Goal: Task Accomplishment & Management: Use online tool/utility

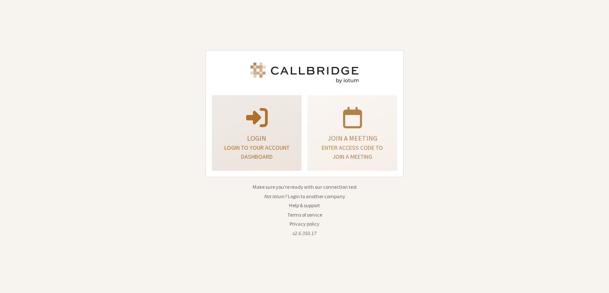
click at [227, 124] on p at bounding box center [257, 117] width 68 height 24
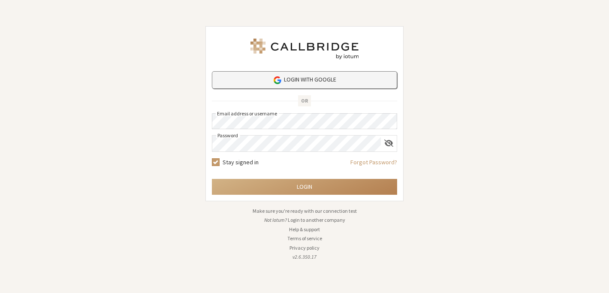
click at [299, 82] on link "Login with Google" at bounding box center [304, 80] width 185 height 18
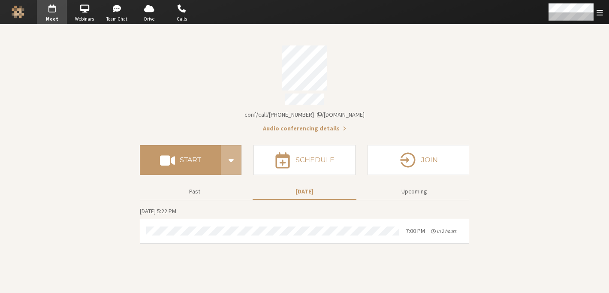
click at [419, 82] on div "Account details" at bounding box center [304, 67] width 329 height 45
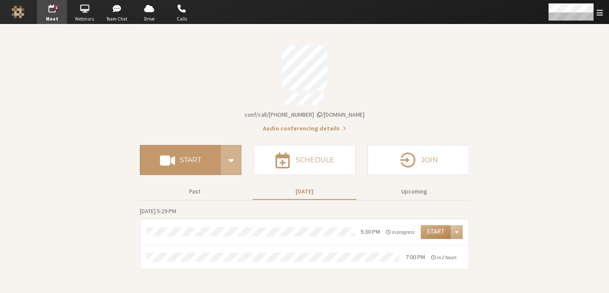
click at [83, 11] on span "button" at bounding box center [84, 9] width 30 height 14
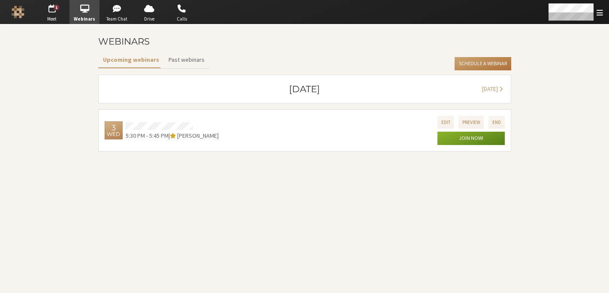
click at [479, 66] on button "Schedule a Webinar" at bounding box center [483, 64] width 56 height 14
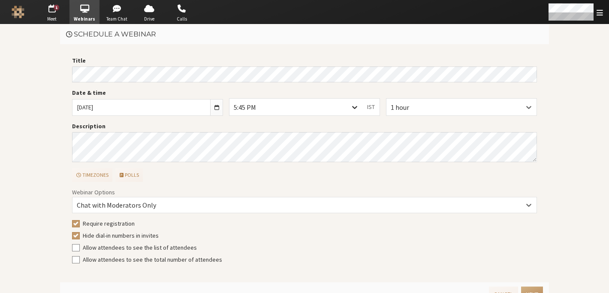
click at [356, 109] on div at bounding box center [354, 107] width 15 height 16
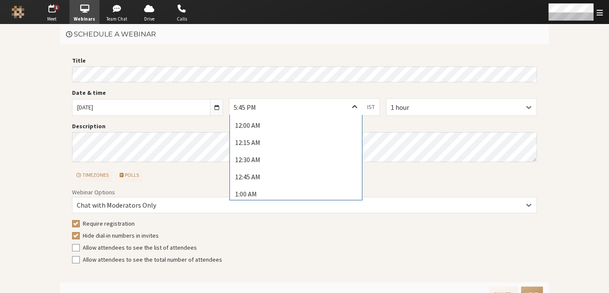
scroll to position [1157, 0]
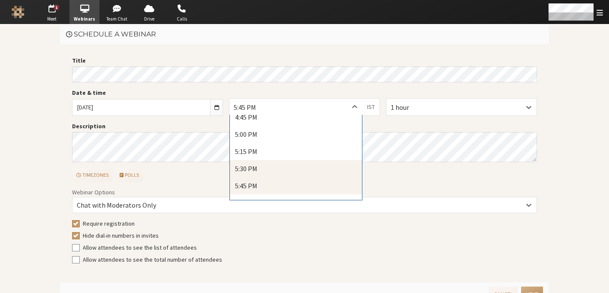
click at [319, 165] on div "5:30 PM" at bounding box center [296, 168] width 132 height 17
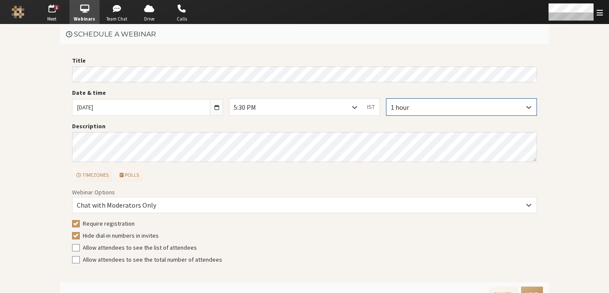
click at [402, 114] on div "1 hour" at bounding box center [461, 107] width 150 height 16
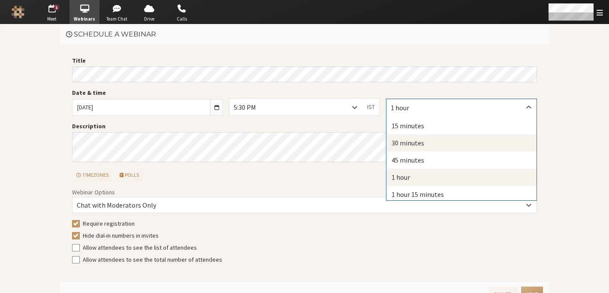
click at [400, 139] on div "30 minutes" at bounding box center [461, 142] width 150 height 17
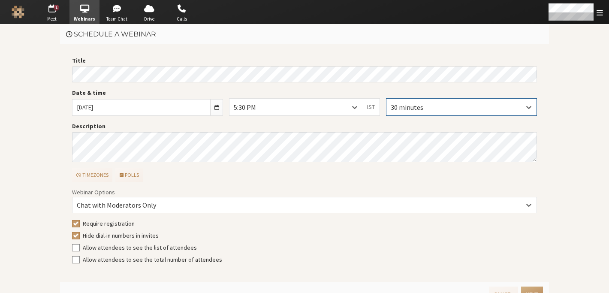
scroll to position [14, 0]
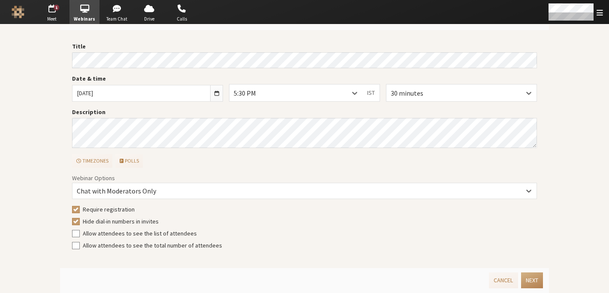
click at [90, 207] on span "Require registration" at bounding box center [109, 209] width 52 height 8
click at [80, 207] on input "Require registration" at bounding box center [76, 209] width 8 height 9
checkbox input "false"
click at [89, 218] on span "Hide dial-in numbers in invites" at bounding box center [121, 221] width 76 height 8
click at [80, 218] on input "Hide dial-in numbers in invites" at bounding box center [76, 221] width 8 height 9
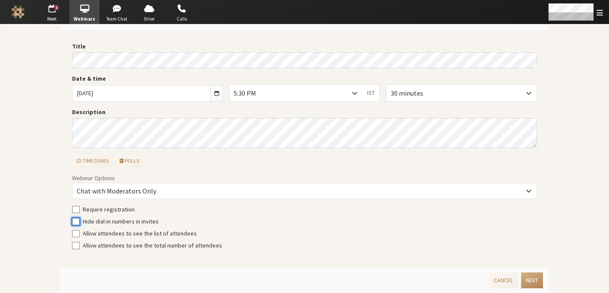
checkbox input "false"
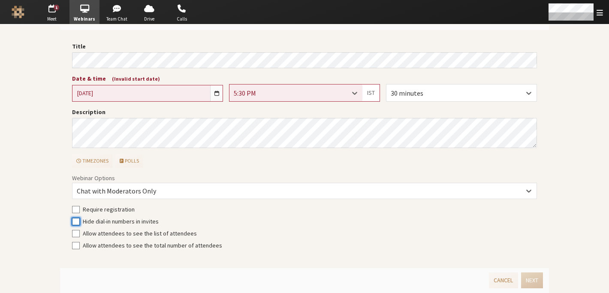
scroll to position [0, 0]
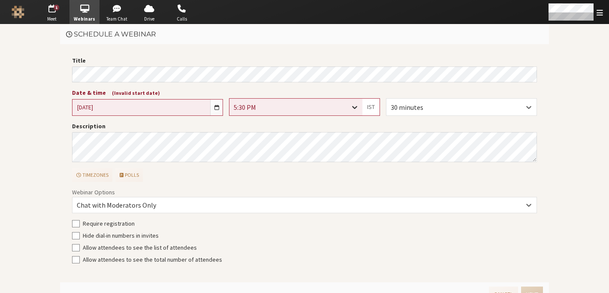
click at [349, 111] on div at bounding box center [354, 107] width 15 height 16
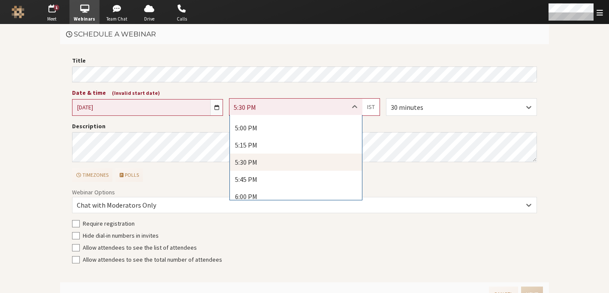
scroll to position [1164, 0]
click at [318, 178] on div "5:45 PM" at bounding box center [296, 178] width 132 height 17
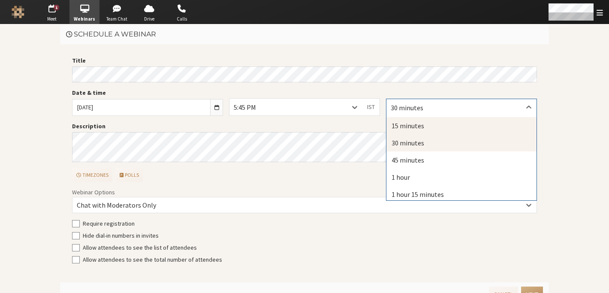
click at [430, 121] on div "15 minutes" at bounding box center [461, 125] width 150 height 17
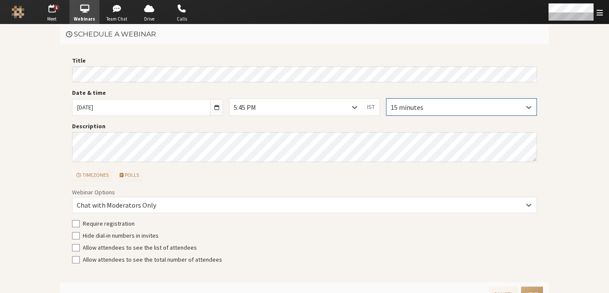
scroll to position [14, 0]
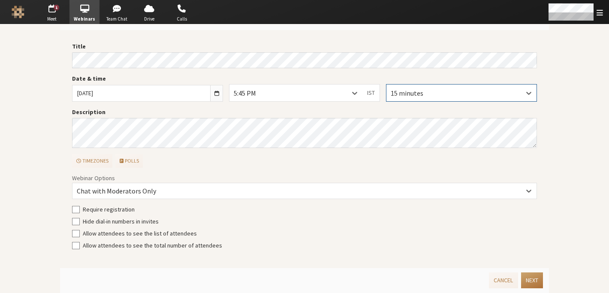
click at [527, 279] on button "Next" at bounding box center [532, 280] width 22 height 16
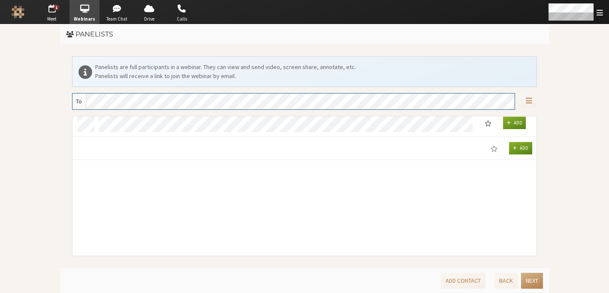
scroll to position [0, 0]
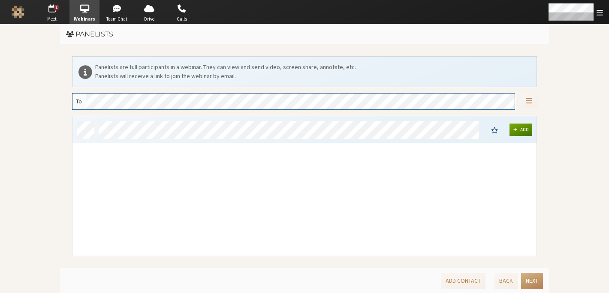
click at [524, 129] on span "Add" at bounding box center [524, 129] width 9 height 6
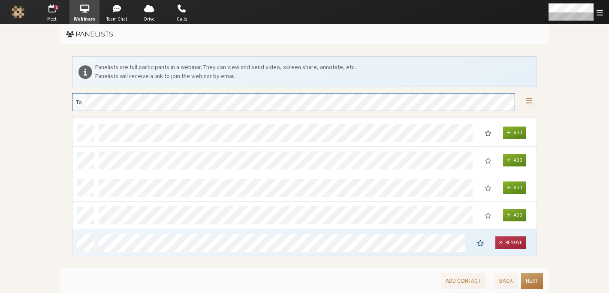
click at [537, 282] on button "Next" at bounding box center [532, 281] width 22 height 16
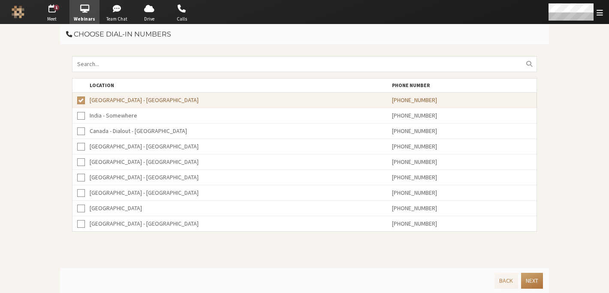
click at [537, 282] on button "Next" at bounding box center [532, 281] width 22 height 16
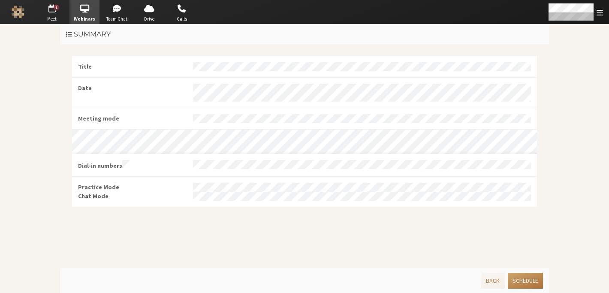
click at [537, 282] on button "Schedule" at bounding box center [525, 281] width 35 height 16
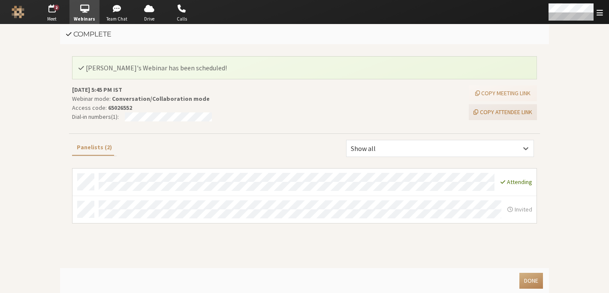
click at [512, 114] on button "Copy attendee link" at bounding box center [503, 112] width 68 height 16
click at [523, 288] on button "Done" at bounding box center [531, 281] width 24 height 16
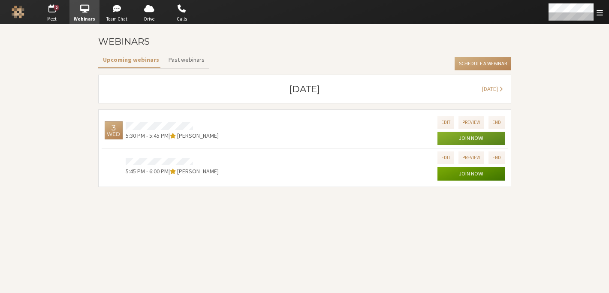
click at [476, 145] on button "Join now!" at bounding box center [470, 139] width 67 height 14
click at [312, 223] on section "Webinars Upcoming webinars Past webinars Schedule a Webinar September 2025 Octo…" at bounding box center [304, 158] width 609 height 268
click at [56, 12] on span "button" at bounding box center [52, 9] width 30 height 14
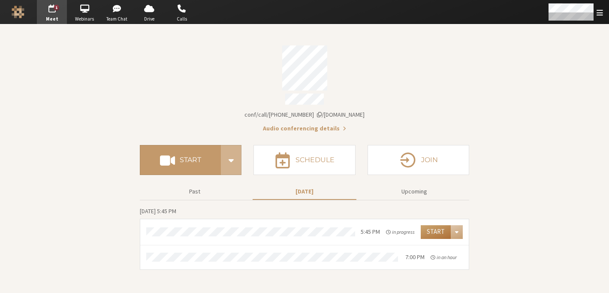
click at [432, 232] on button "Start" at bounding box center [436, 232] width 30 height 14
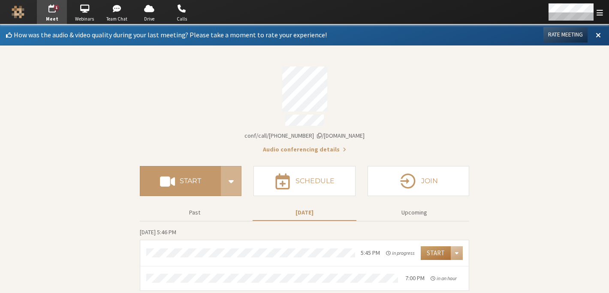
scroll to position [0, 0]
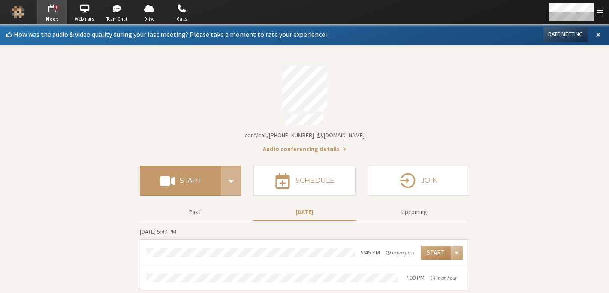
click at [597, 36] on button at bounding box center [597, 34] width 15 height 15
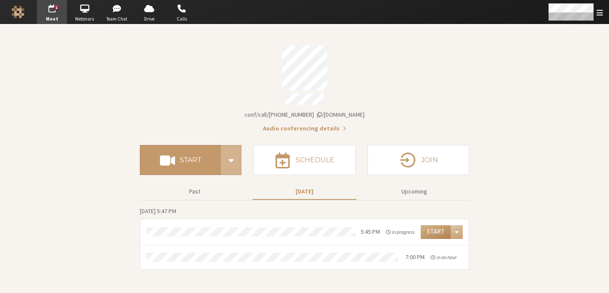
scroll to position [0, 0]
click at [156, 166] on button "Start" at bounding box center [180, 160] width 81 height 30
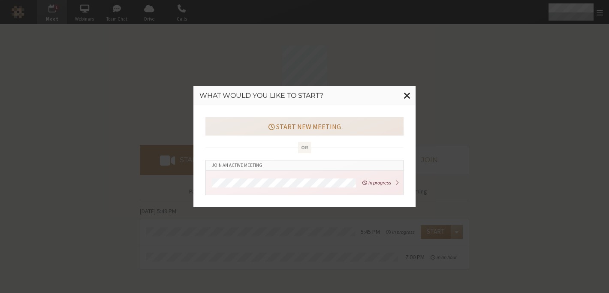
click at [279, 128] on button "Start new meeting" at bounding box center [304, 126] width 198 height 18
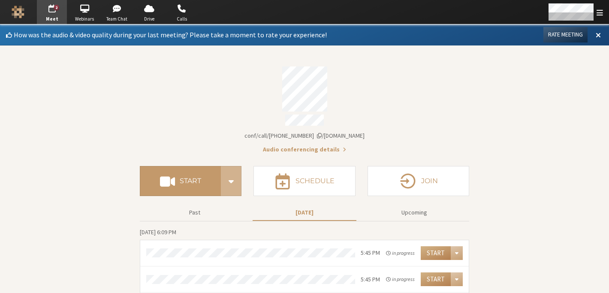
click at [538, 179] on section "How was the audio & video quality during your last meeting? Please take a momen…" at bounding box center [304, 173] width 609 height 298
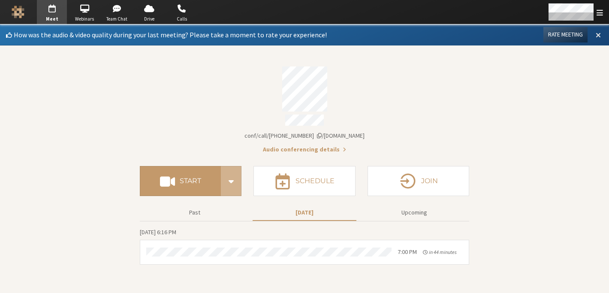
click at [600, 36] on span at bounding box center [598, 35] width 5 height 8
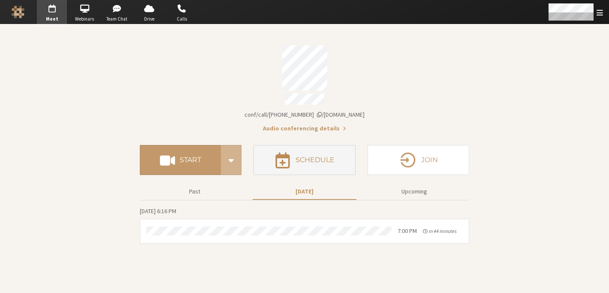
click at [306, 162] on button "Schedule" at bounding box center [304, 160] width 102 height 30
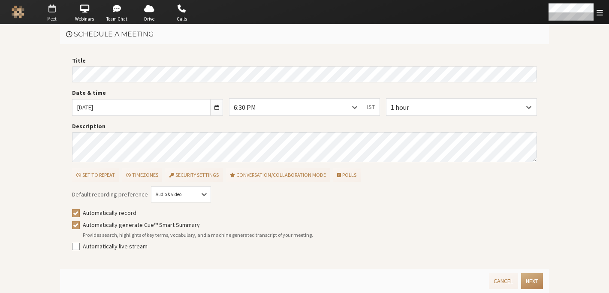
click at [53, 8] on span "button" at bounding box center [52, 9] width 30 height 14
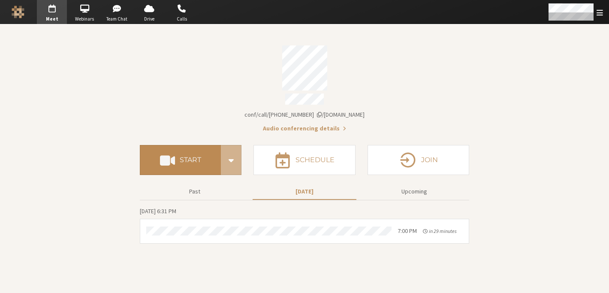
click at [169, 157] on span at bounding box center [167, 159] width 15 height 15
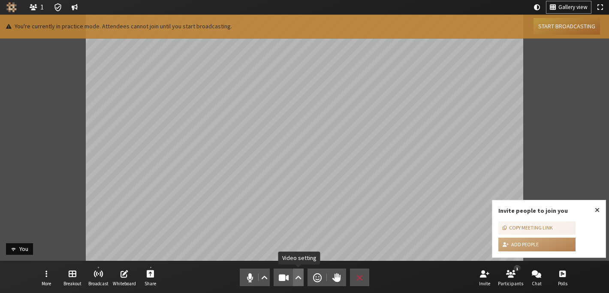
click at [295, 276] on span "Video setting" at bounding box center [298, 277] width 6 height 12
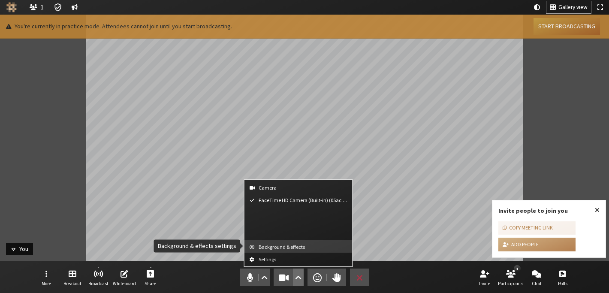
click at [293, 247] on span "Background & effects" at bounding box center [304, 247] width 90 height 6
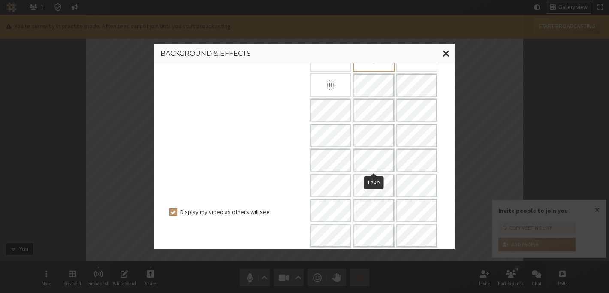
scroll to position [69, 0]
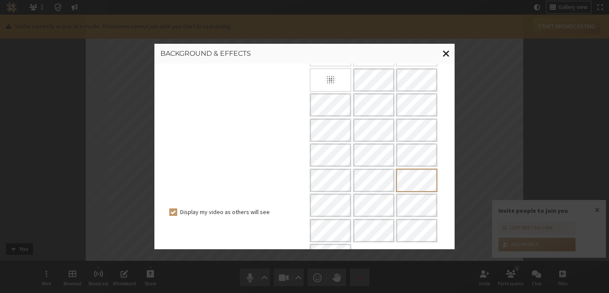
click at [446, 54] on span "Close modal" at bounding box center [446, 53] width 7 height 11
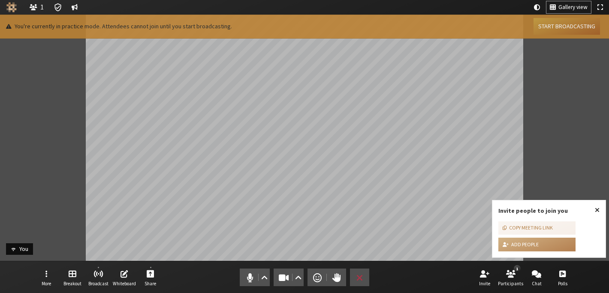
click at [598, 210] on span "Close popover" at bounding box center [597, 209] width 5 height 7
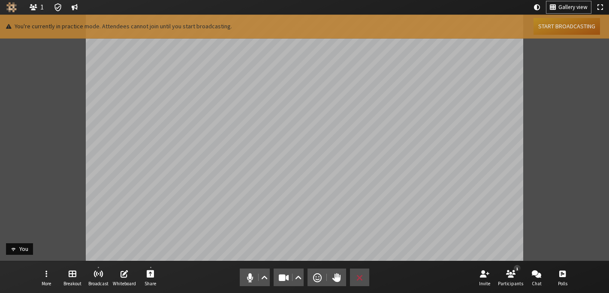
click at [542, 31] on button "Start broadcasting" at bounding box center [566, 26] width 66 height 17
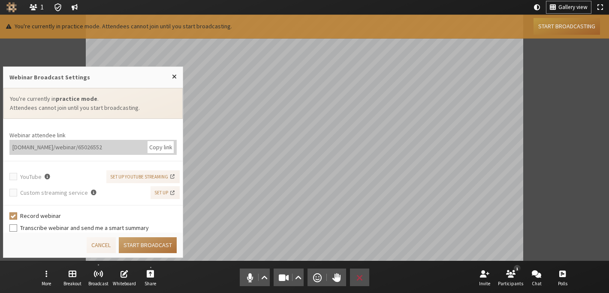
click at [151, 251] on button "Start broadcast" at bounding box center [148, 245] width 58 height 16
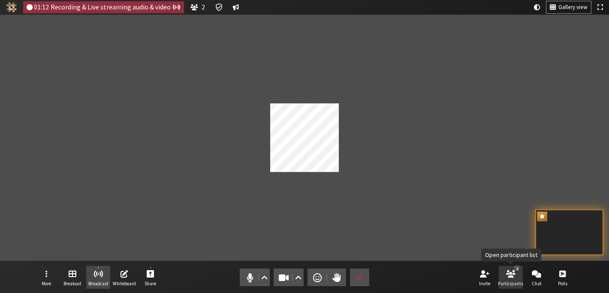
click at [512, 278] on span "Open participant list" at bounding box center [510, 273] width 9 height 10
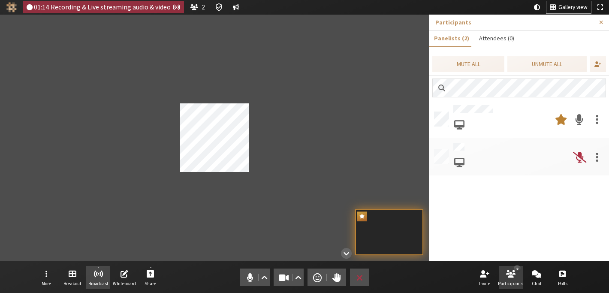
click at [497, 38] on button "Attendees (0)" at bounding box center [496, 38] width 45 height 15
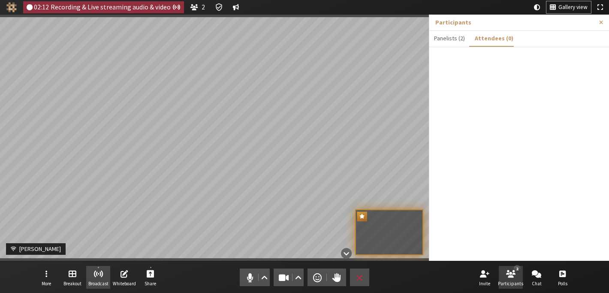
click at [488, 97] on ul at bounding box center [519, 157] width 180 height 208
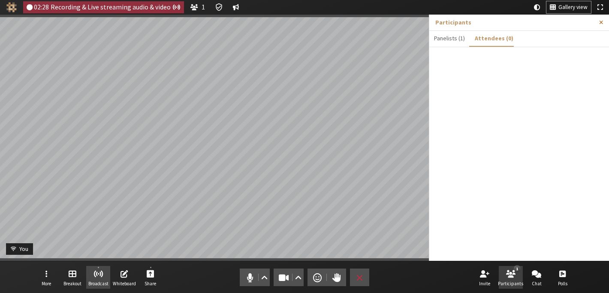
click at [598, 25] on button "Close sidebar" at bounding box center [601, 23] width 16 height 16
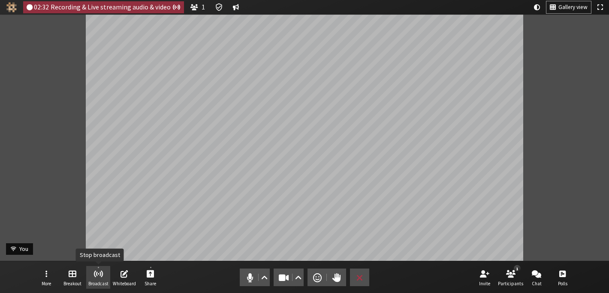
click at [99, 274] on span "Stop broadcast" at bounding box center [98, 273] width 10 height 10
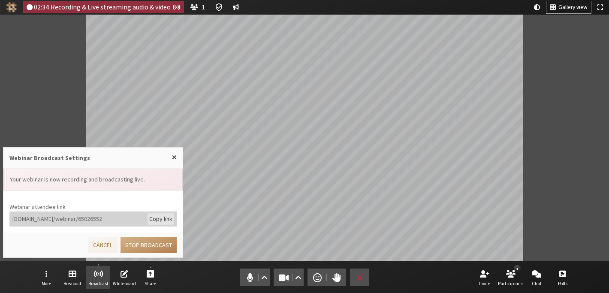
click at [165, 222] on div "Copy link" at bounding box center [161, 219] width 26 height 12
click at [177, 158] on button "Close popover" at bounding box center [174, 158] width 17 height 20
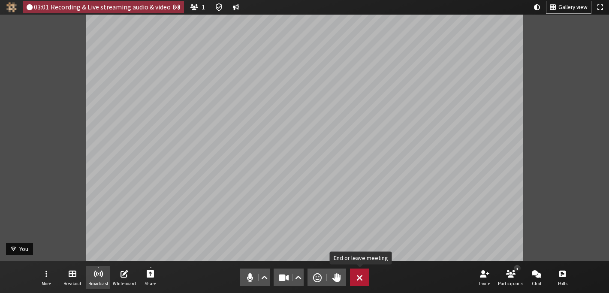
click at [359, 271] on button "Leave" at bounding box center [359, 277] width 19 height 18
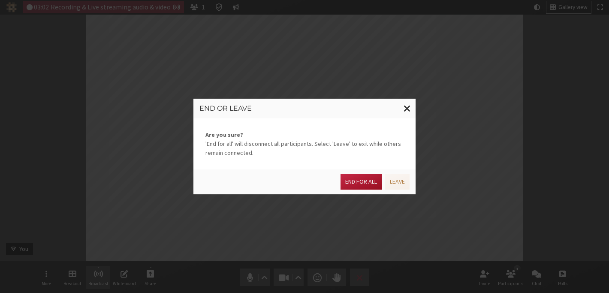
click at [358, 183] on button "End for all" at bounding box center [360, 182] width 41 height 16
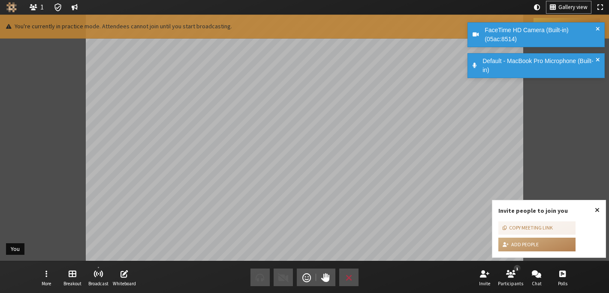
click at [595, 206] on span "Close popover" at bounding box center [597, 209] width 5 height 7
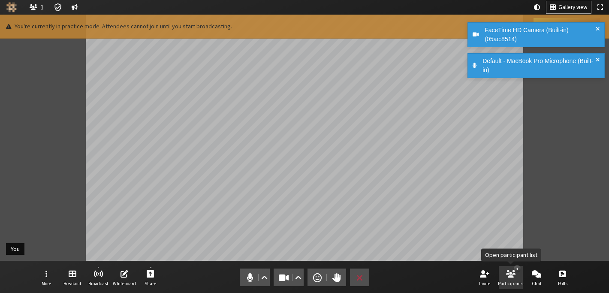
click at [508, 269] on span "Open participant list" at bounding box center [510, 273] width 9 height 10
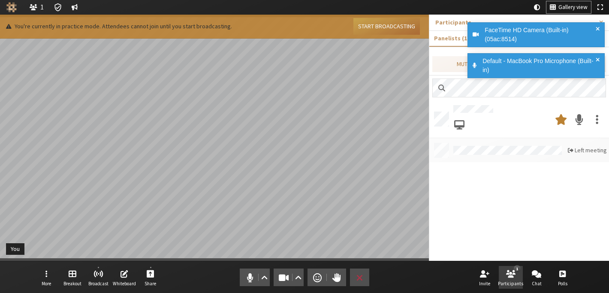
click at [596, 60] on span at bounding box center [598, 66] width 4 height 18
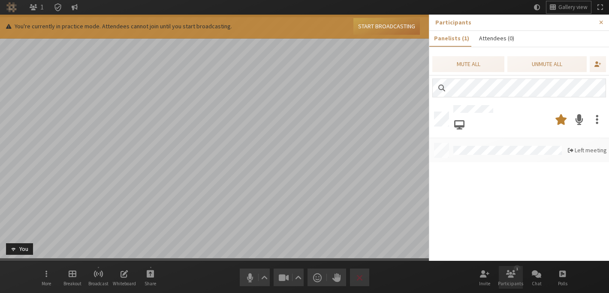
click at [489, 39] on button "Attendees (0)" at bounding box center [496, 38] width 45 height 15
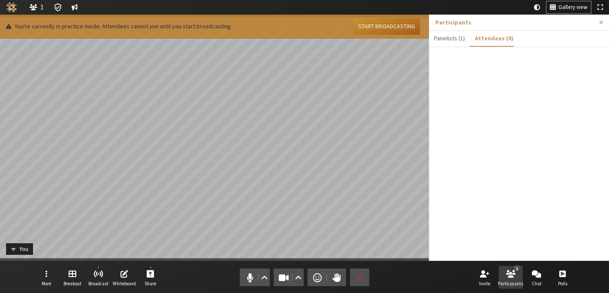
click at [389, 29] on button "Start broadcasting" at bounding box center [386, 26] width 66 height 17
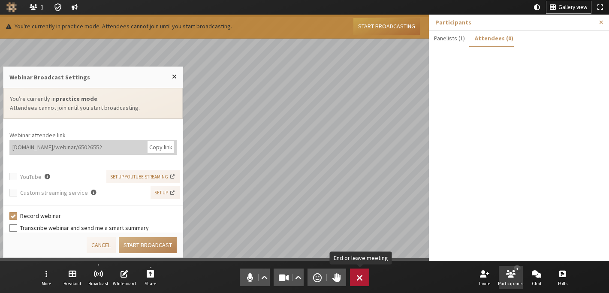
click at [363, 275] on span "End or leave meeting" at bounding box center [359, 277] width 6 height 12
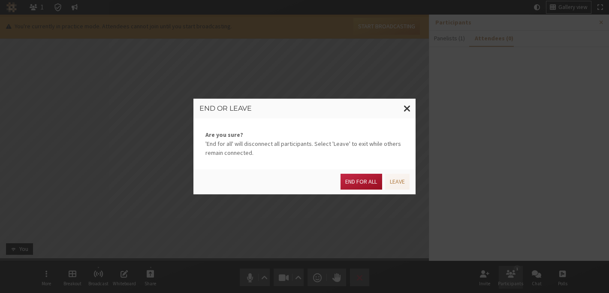
click at [359, 182] on button "End for all" at bounding box center [360, 182] width 41 height 16
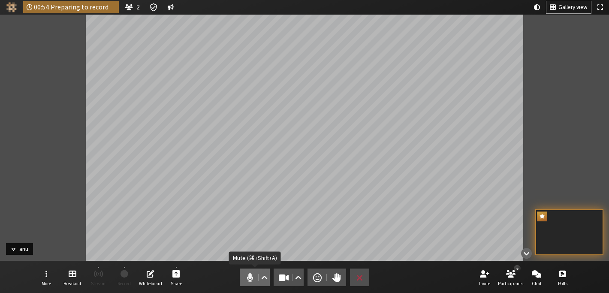
click at [248, 277] on span "Mute (⌘+Shift+A)" at bounding box center [250, 277] width 12 height 12
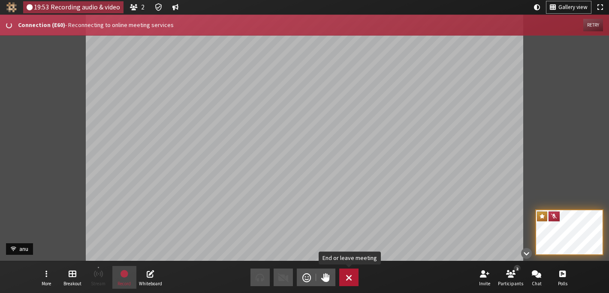
click at [346, 274] on span "End or leave meeting" at bounding box center [349, 277] width 6 height 12
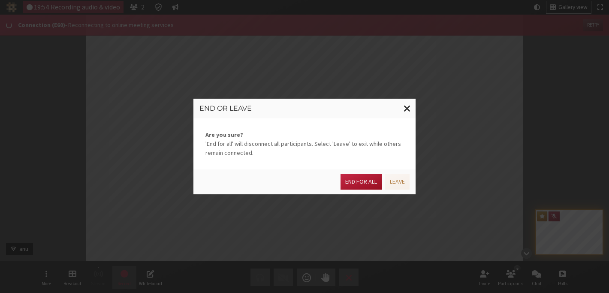
click at [357, 184] on button "End for all" at bounding box center [360, 182] width 41 height 16
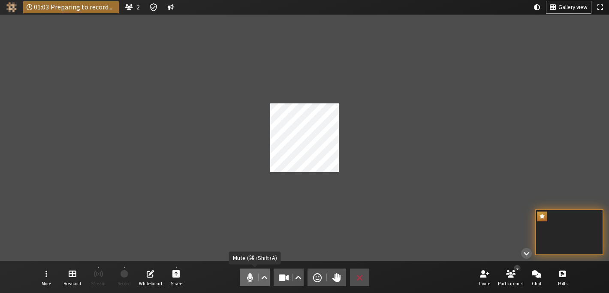
click at [245, 282] on span "Mute (⌘+Shift+A)" at bounding box center [250, 277] width 12 height 12
click at [274, 280] on button "Video" at bounding box center [289, 277] width 30 height 18
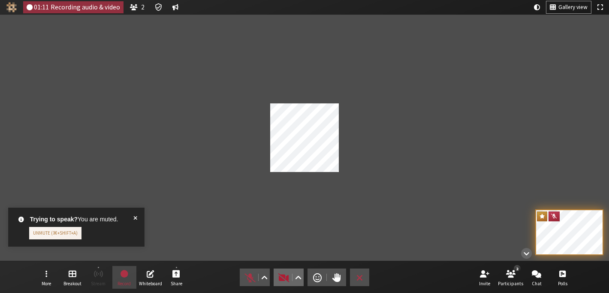
click at [274, 280] on button "Video" at bounding box center [289, 277] width 30 height 18
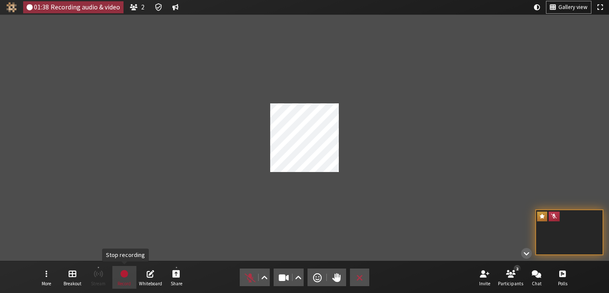
click at [127, 285] on span "Record" at bounding box center [123, 283] width 13 height 5
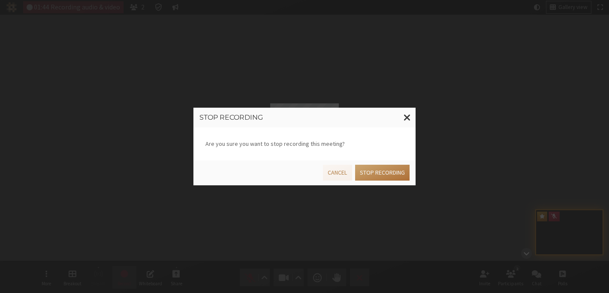
click at [363, 172] on button "Stop recording" at bounding box center [382, 173] width 54 height 16
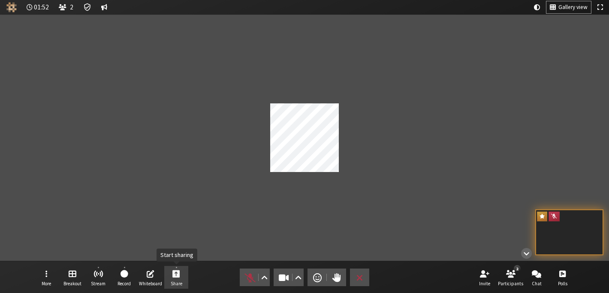
click at [179, 270] on span "Start sharing" at bounding box center [176, 273] width 8 height 10
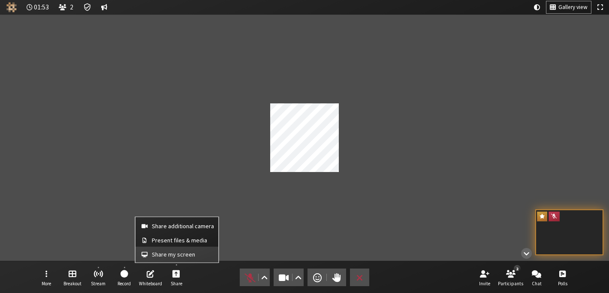
click at [177, 260] on button "Share my screen" at bounding box center [177, 254] width 83 height 15
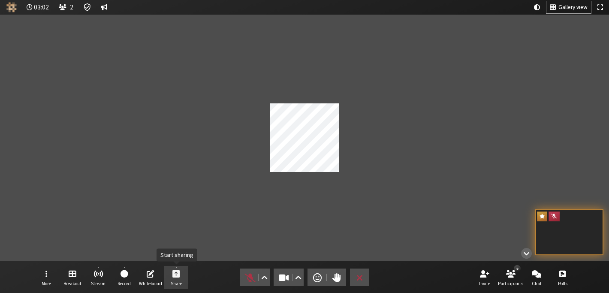
click at [181, 283] on span "Share" at bounding box center [177, 283] width 12 height 5
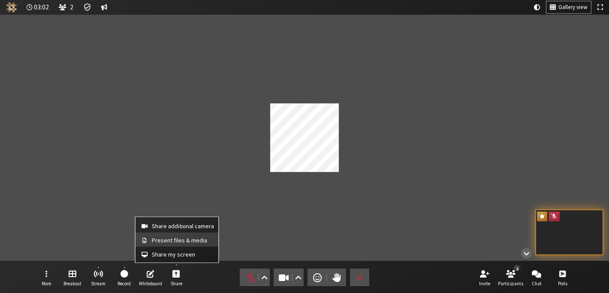
click at [174, 244] on button "Present files & media" at bounding box center [177, 239] width 83 height 14
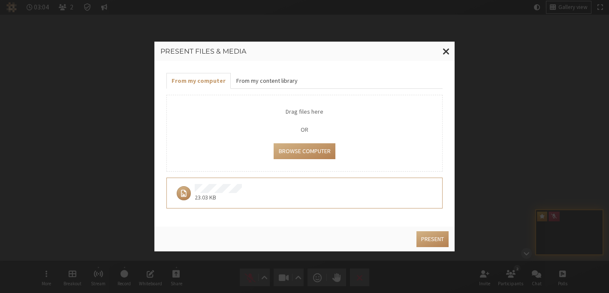
click at [242, 84] on button "From my content library" at bounding box center [267, 81] width 72 height 16
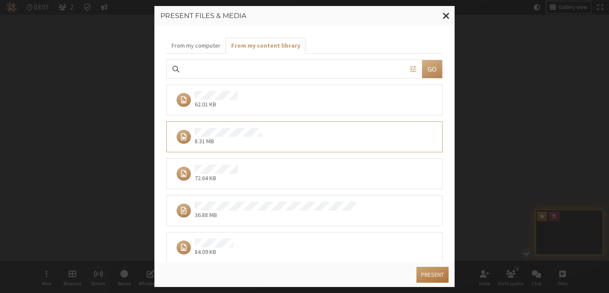
click at [439, 280] on button "Present" at bounding box center [432, 275] width 32 height 16
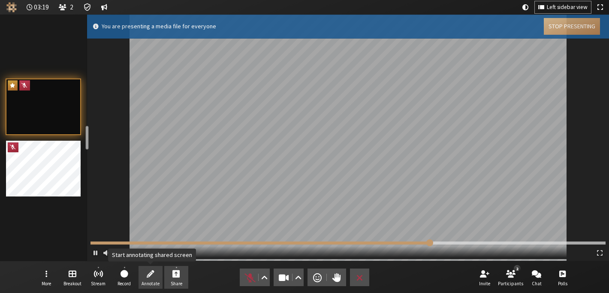
click at [143, 274] on button "Annotate" at bounding box center [151, 277] width 24 height 23
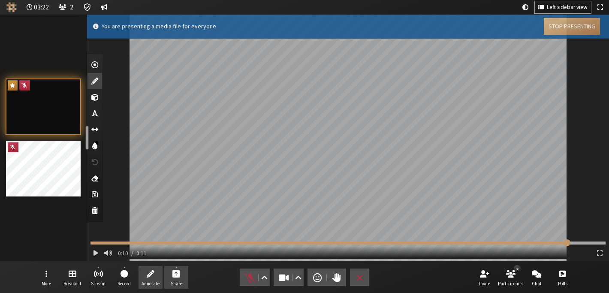
type input "11.1145"
click at [95, 100] on span "Add shapes" at bounding box center [94, 97] width 7 height 9
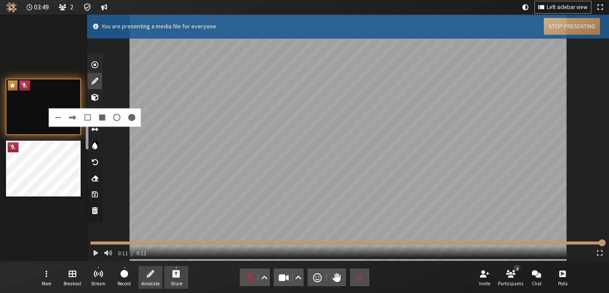
click at [119, 116] on span at bounding box center [117, 118] width 12 height 12
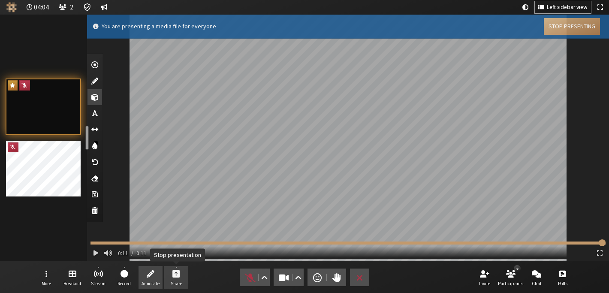
click at [175, 271] on span "Stop presentation" at bounding box center [176, 273] width 8 height 10
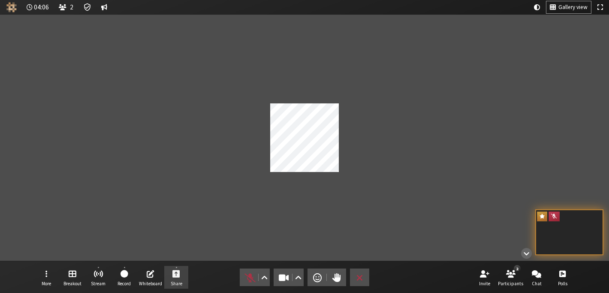
click at [175, 271] on span "Start sharing" at bounding box center [176, 273] width 8 height 10
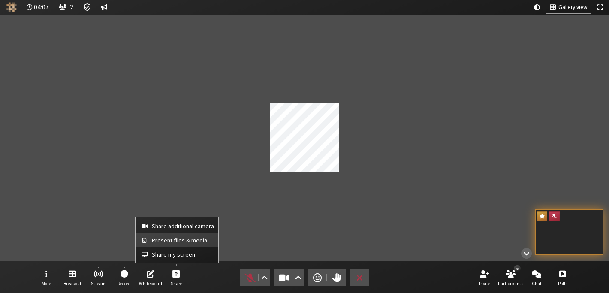
click at [174, 244] on span "Present files & media" at bounding box center [183, 240] width 62 height 6
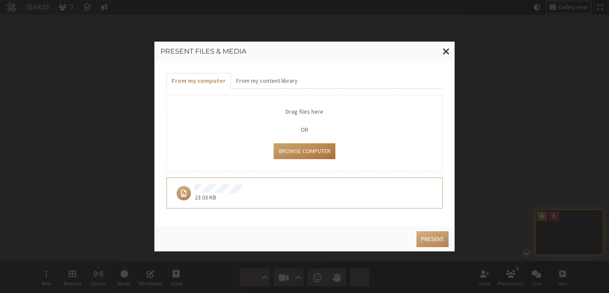
click at [306, 154] on button "Browse Computer" at bounding box center [304, 151] width 61 height 16
click at [444, 54] on span "Close modal" at bounding box center [446, 51] width 7 height 11
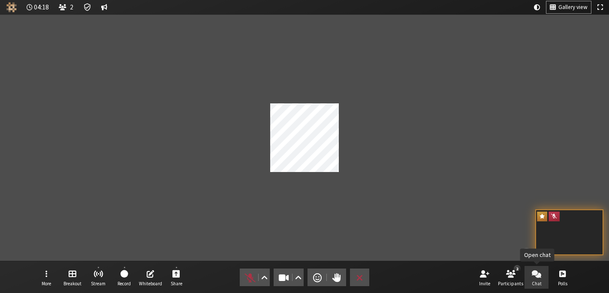
click at [537, 276] on span "Open chat" at bounding box center [536, 273] width 9 height 10
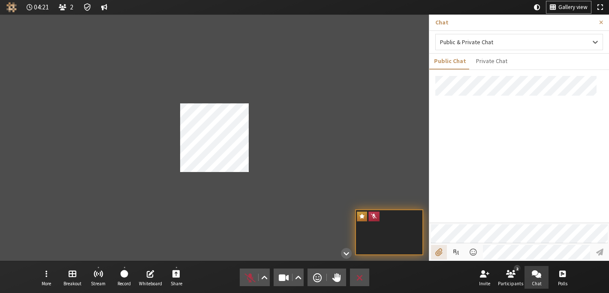
click at [443, 250] on input "File picker" at bounding box center [439, 252] width 16 height 15
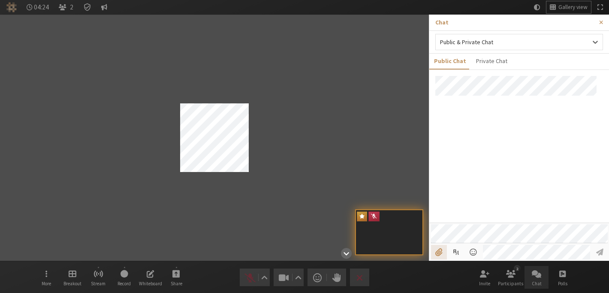
type input "C:\fakepath\Screenshot [DATE] 4.35.48 PM.png"
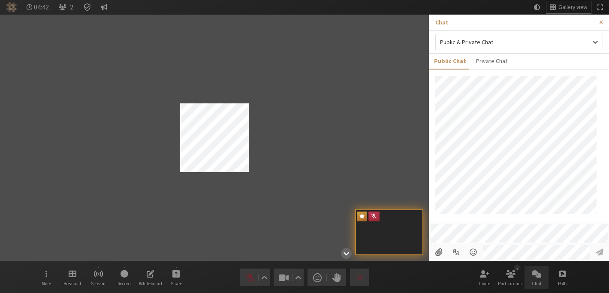
scroll to position [26, 0]
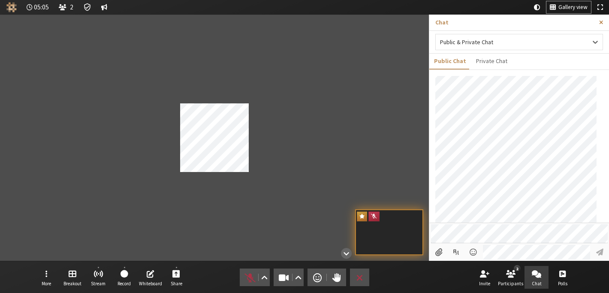
click at [600, 21] on span "Close sidebar" at bounding box center [601, 22] width 4 height 6
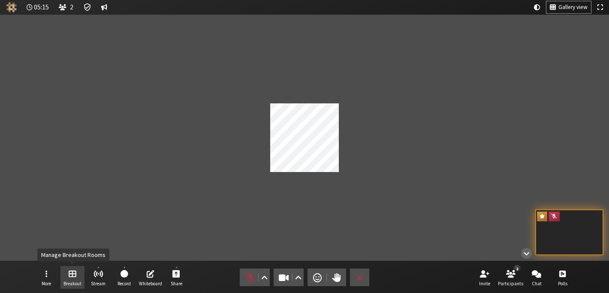
click at [74, 270] on span "Manage Breakout Rooms" at bounding box center [73, 273] width 8 height 10
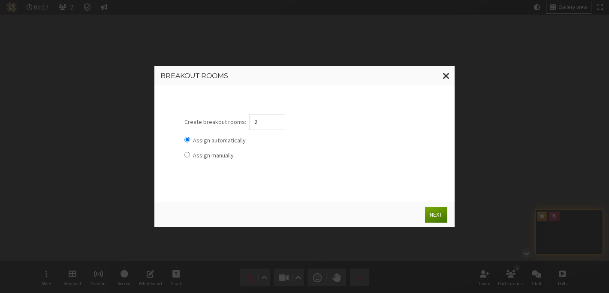
click at [434, 212] on button "Next" at bounding box center [436, 215] width 22 height 16
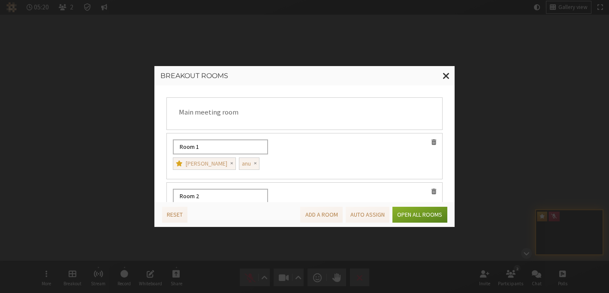
scroll to position [22, 0]
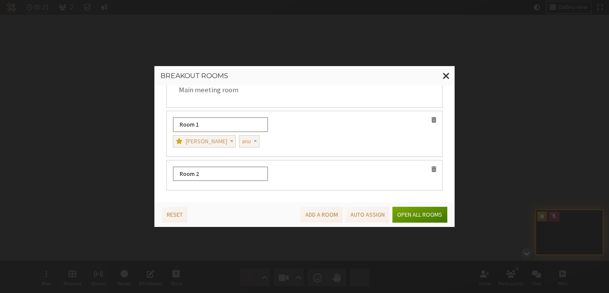
click at [409, 217] on button "Open all rooms" at bounding box center [419, 215] width 54 height 16
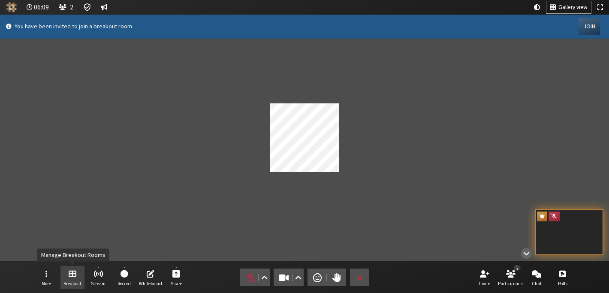
click at [74, 272] on span "Manage Breakout Rooms" at bounding box center [73, 273] width 8 height 10
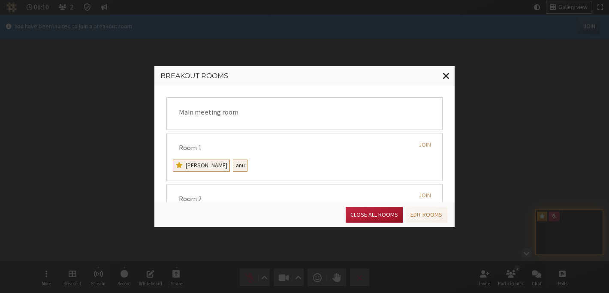
click at [380, 209] on button "Close all rooms" at bounding box center [374, 215] width 57 height 16
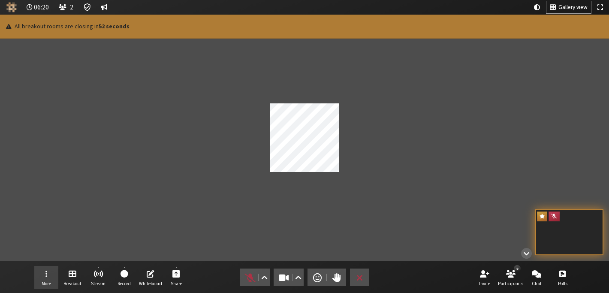
click at [45, 278] on button "More" at bounding box center [46, 277] width 24 height 23
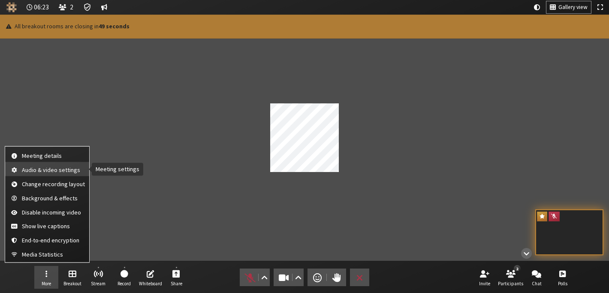
click at [40, 175] on button "Audio & video settings" at bounding box center [47, 169] width 84 height 14
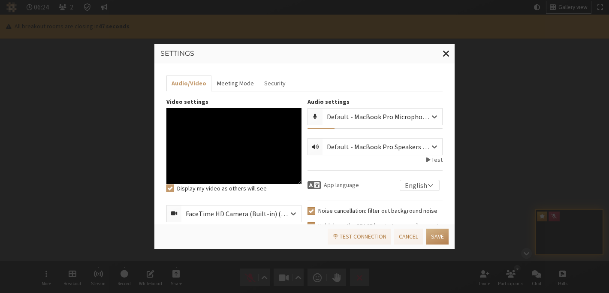
click at [239, 84] on button "Meeting Mode" at bounding box center [234, 83] width 47 height 16
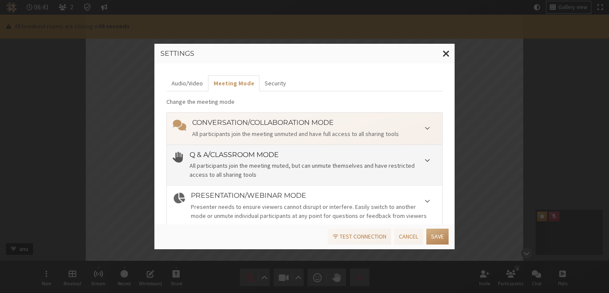
click at [343, 157] on h4 "Q & A/Classroom mode" at bounding box center [313, 155] width 247 height 8
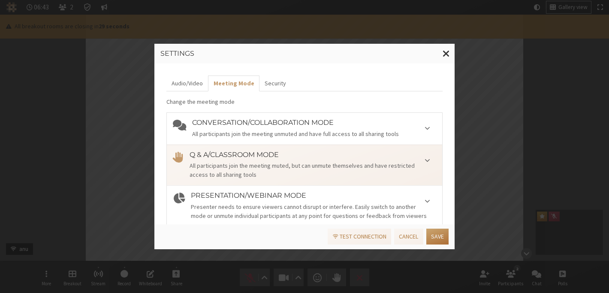
click at [433, 241] on button "Save" at bounding box center [437, 237] width 22 height 16
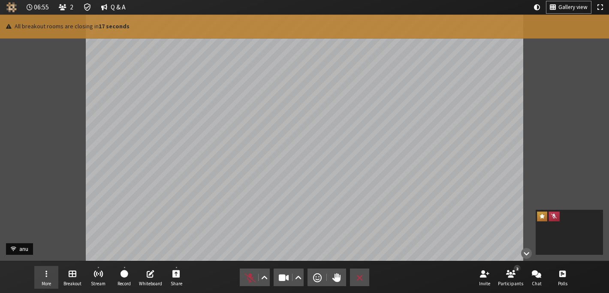
click at [49, 271] on button "More" at bounding box center [46, 277] width 24 height 23
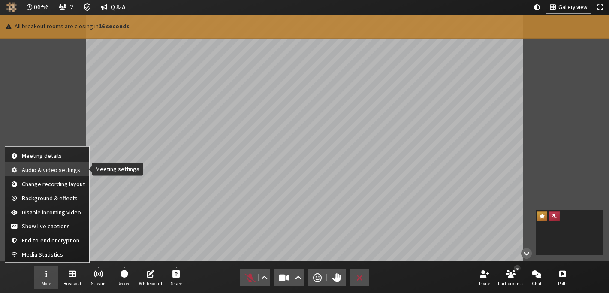
click at [48, 173] on span "Audio & video settings" at bounding box center [53, 169] width 63 height 6
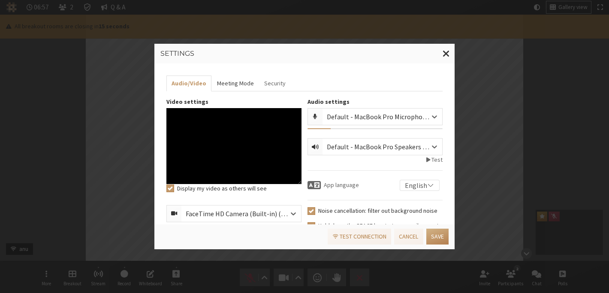
click at [244, 82] on button "Meeting Mode" at bounding box center [234, 83] width 47 height 16
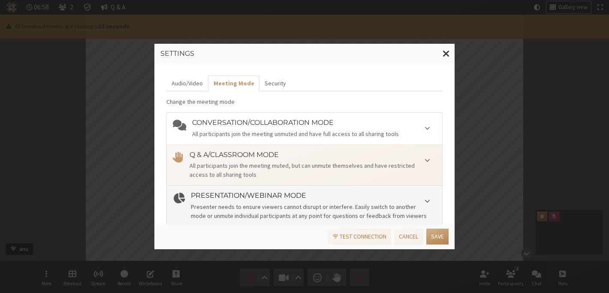
click at [286, 210] on div "Presenter needs to ensure viewers cannot disrupt or interfere. Easily switch to…" at bounding box center [313, 211] width 245 height 18
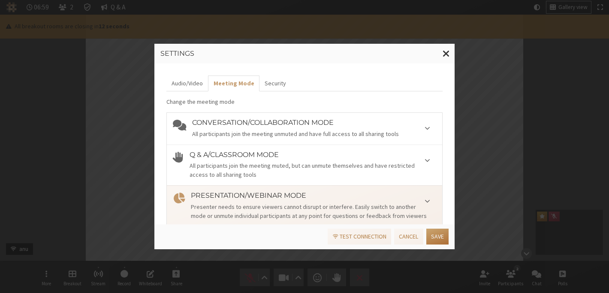
click at [436, 239] on button "Save" at bounding box center [437, 237] width 22 height 16
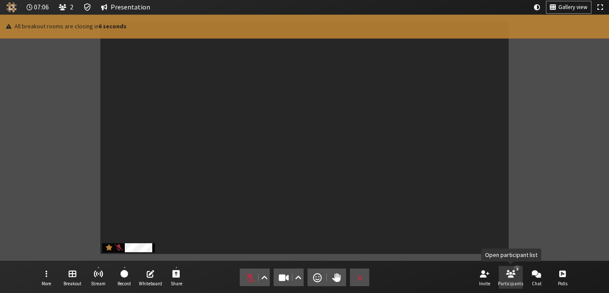
click at [502, 282] on span "Participants" at bounding box center [510, 283] width 25 height 5
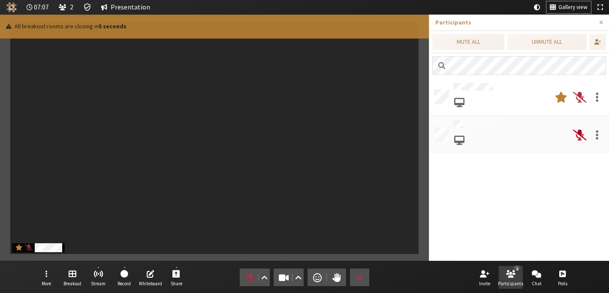
click at [578, 130] on span at bounding box center [579, 134] width 13 height 15
click at [599, 27] on button "Close sidebar" at bounding box center [601, 23] width 16 height 16
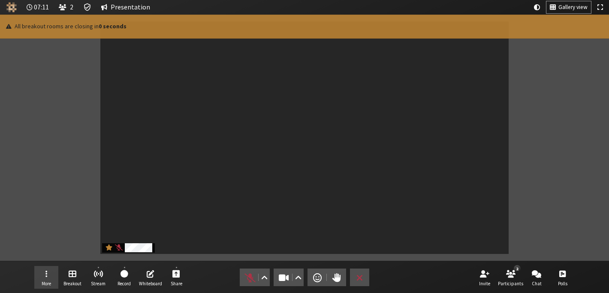
click at [41, 273] on button "More" at bounding box center [46, 277] width 24 height 23
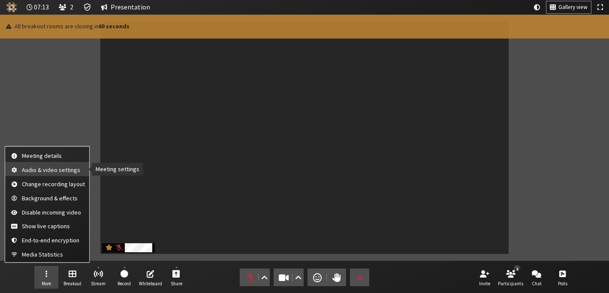
click at [33, 168] on span "Audio & video settings" at bounding box center [53, 169] width 63 height 6
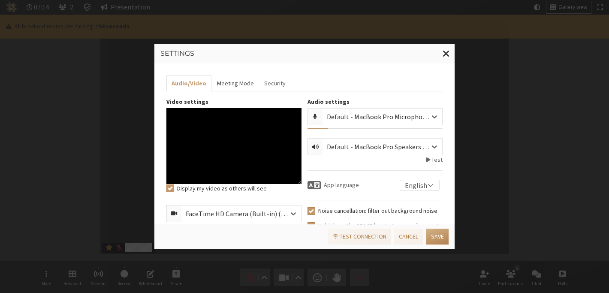
click at [245, 87] on button "Meeting Mode" at bounding box center [234, 83] width 47 height 16
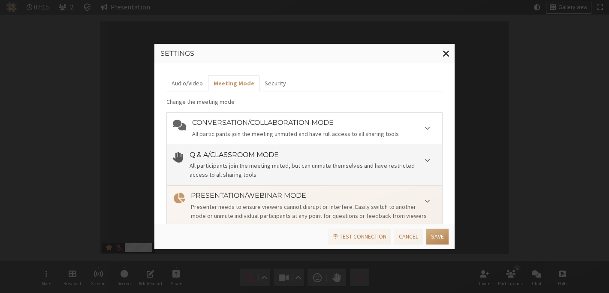
scroll to position [62, 0]
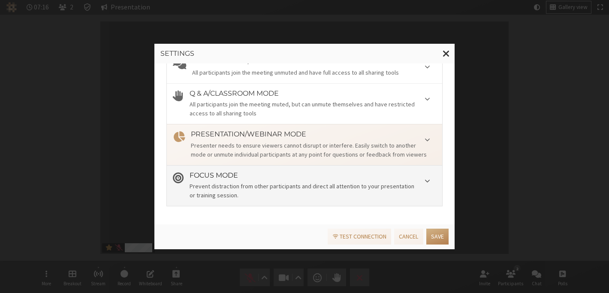
click at [285, 182] on div "Prevent distraction from other participants and direct all attention to your pr…" at bounding box center [313, 191] width 247 height 18
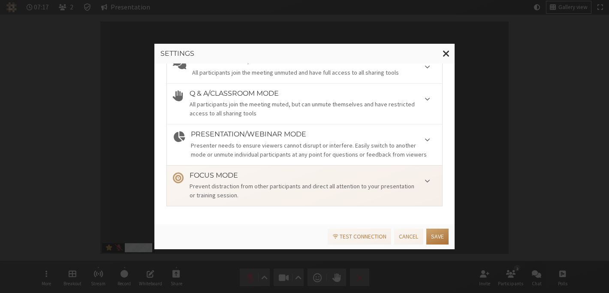
click at [445, 239] on button "Save" at bounding box center [437, 237] width 22 height 16
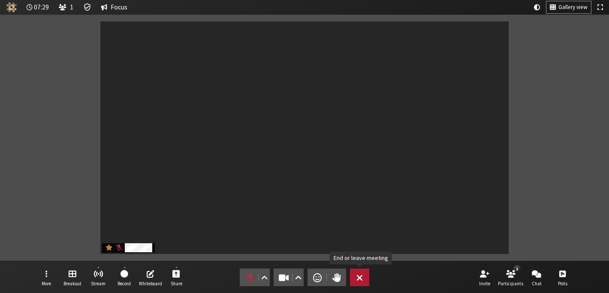
click at [360, 274] on span "End or leave meeting" at bounding box center [359, 277] width 6 height 12
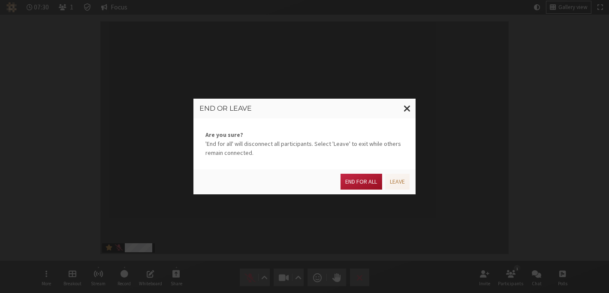
click at [355, 185] on button "End for all" at bounding box center [360, 182] width 41 height 16
